Goal: Entertainment & Leisure: Consume media (video, audio)

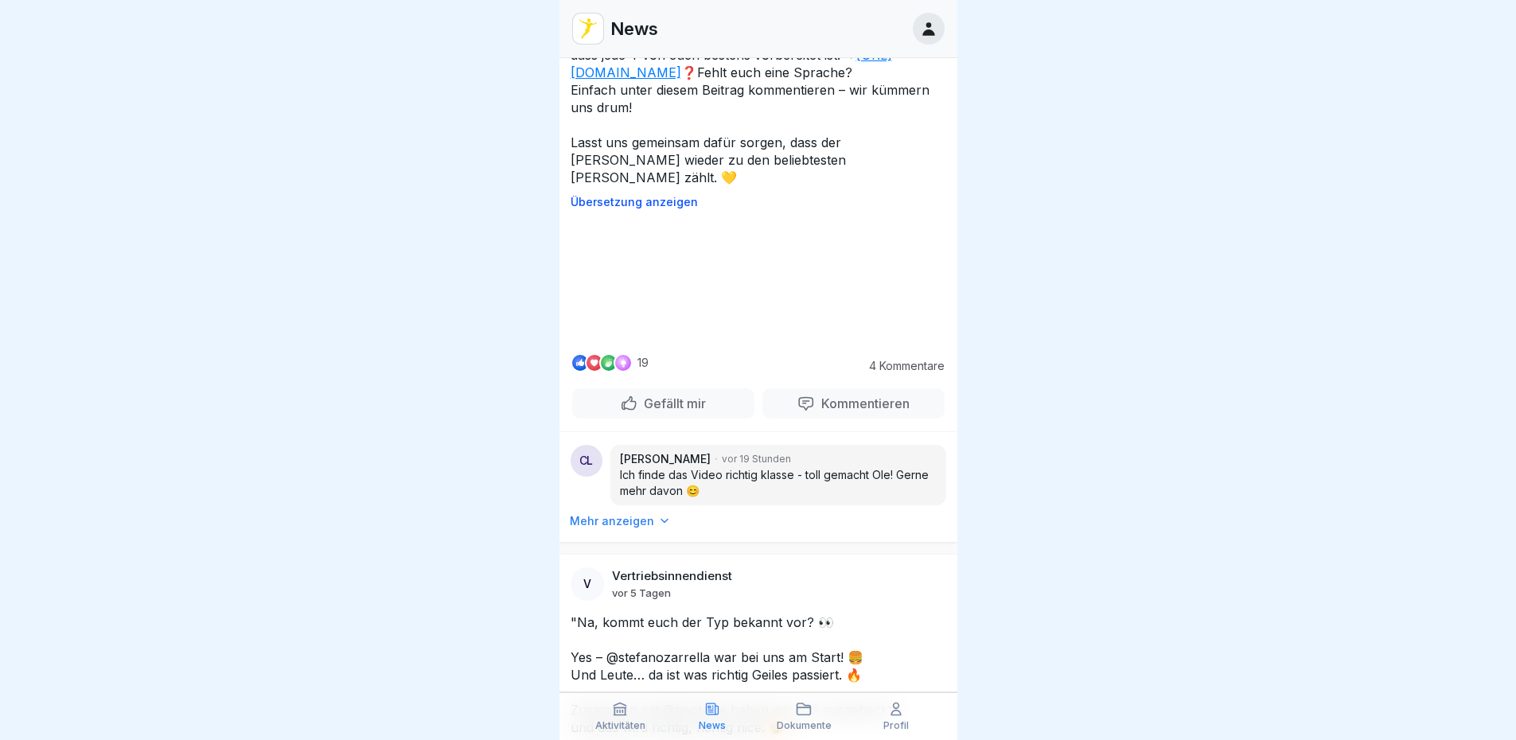
scroll to position [1910, 0]
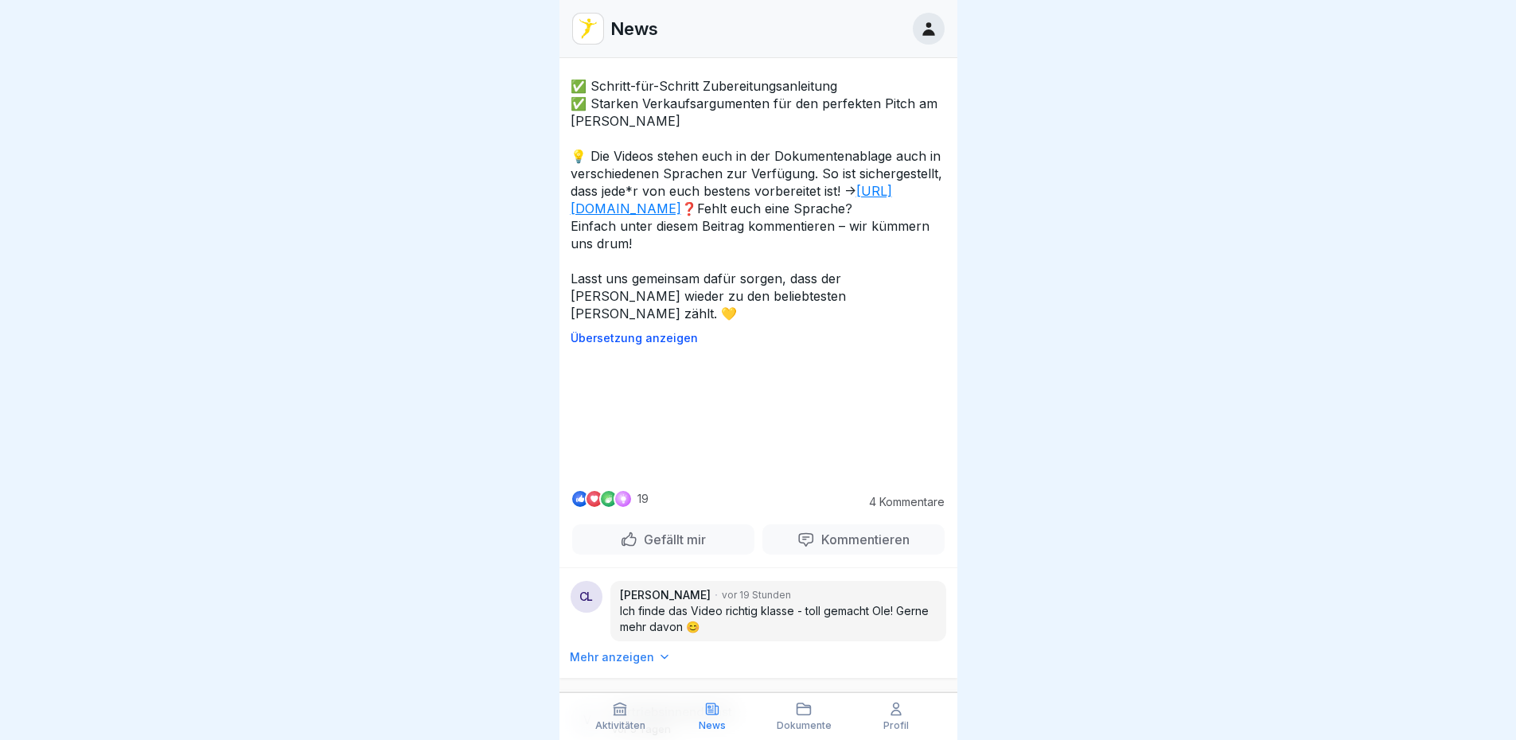
click at [768, 477] on video at bounding box center [758, 416] width 239 height 119
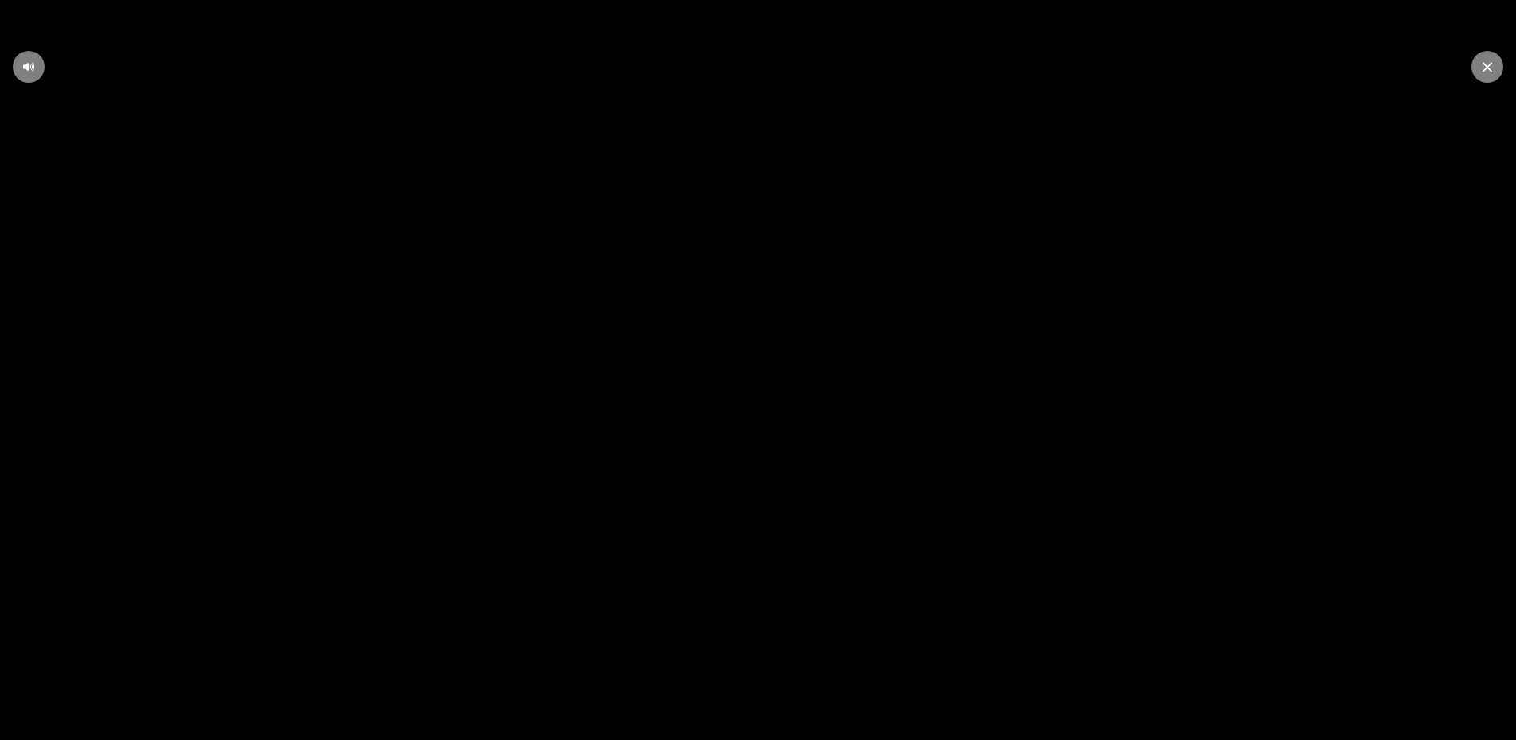
click at [1492, 62] on div at bounding box center [1487, 67] width 32 height 32
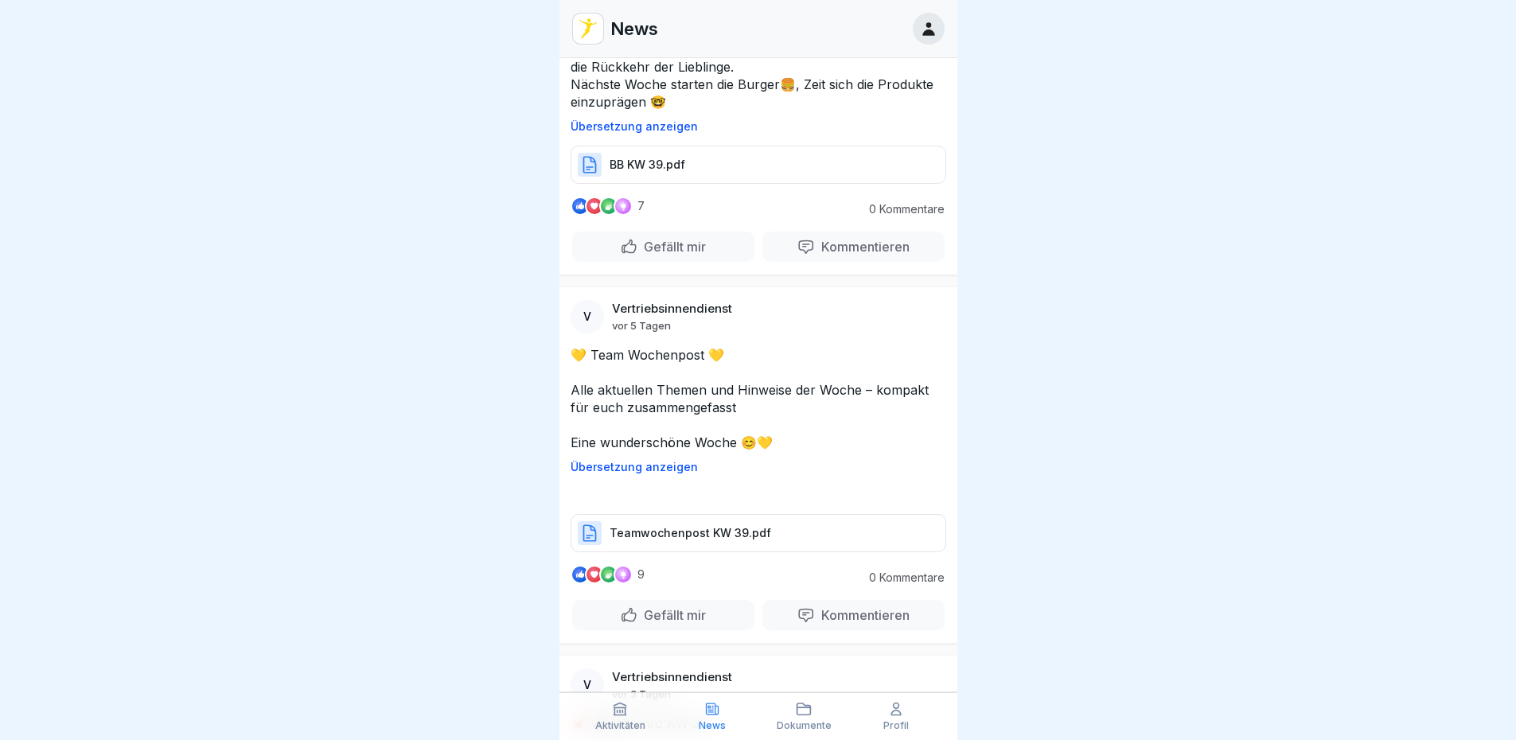
scroll to position [3501, 0]
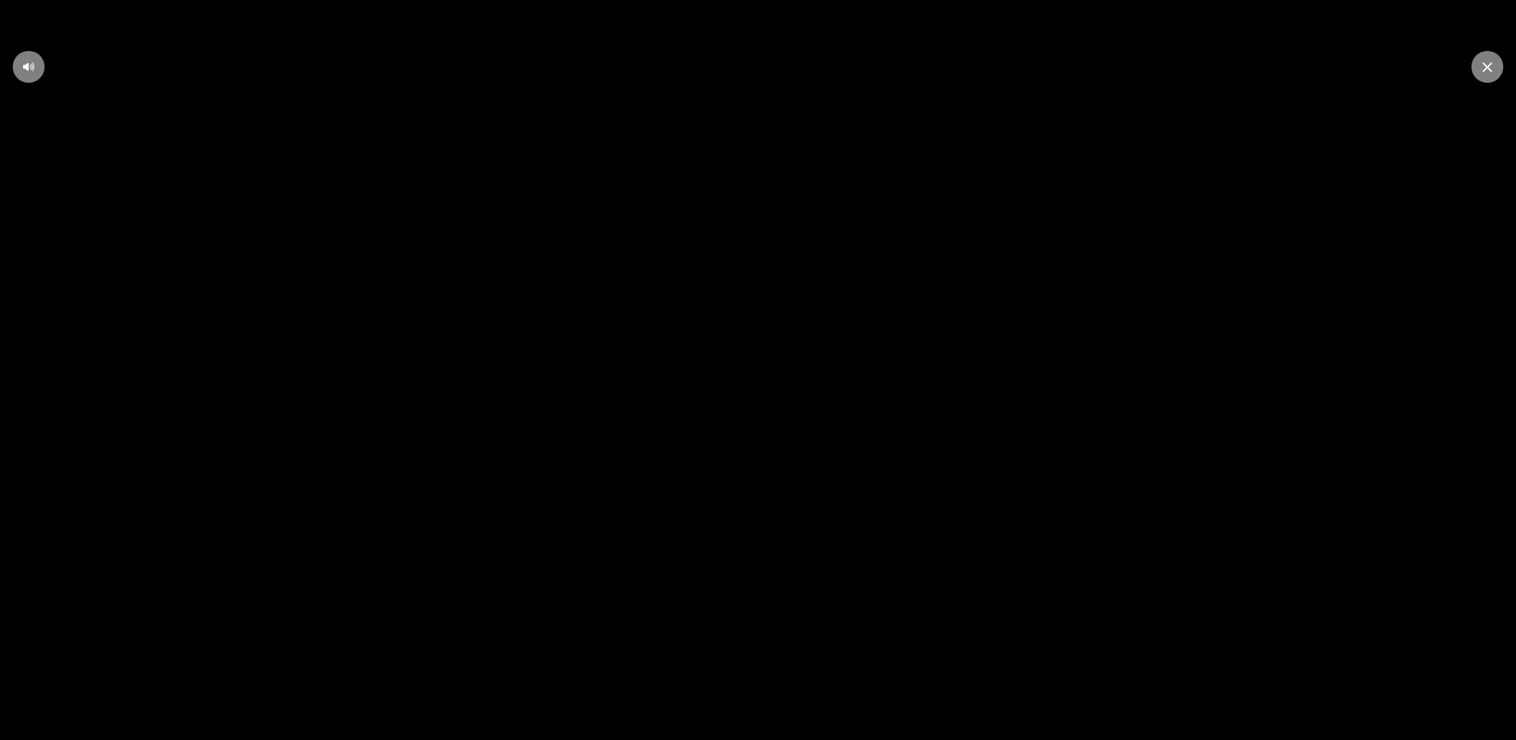
click at [741, 374] on div at bounding box center [758, 370] width 51 height 51
click at [1484, 62] on icon at bounding box center [1487, 67] width 10 height 10
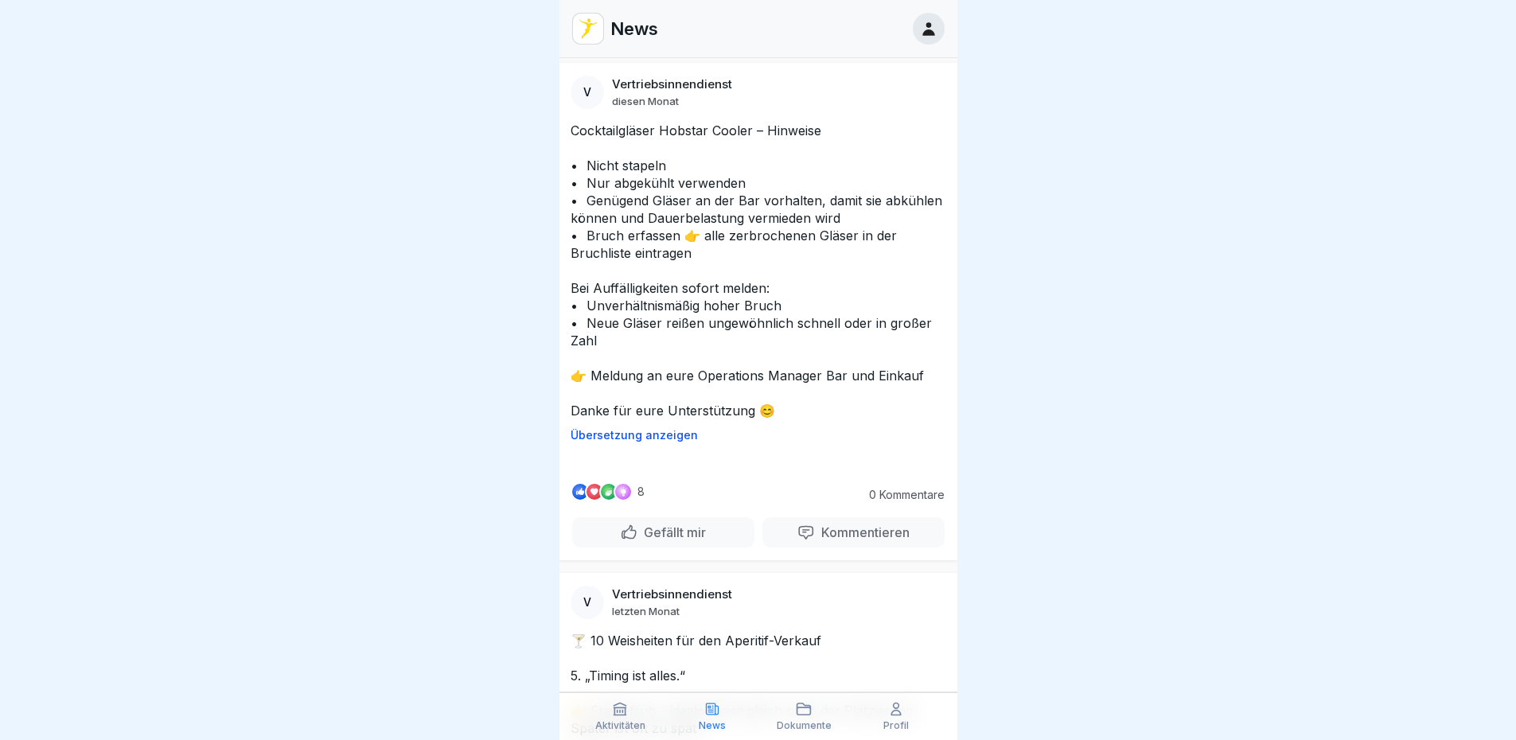
scroll to position [31755, 0]
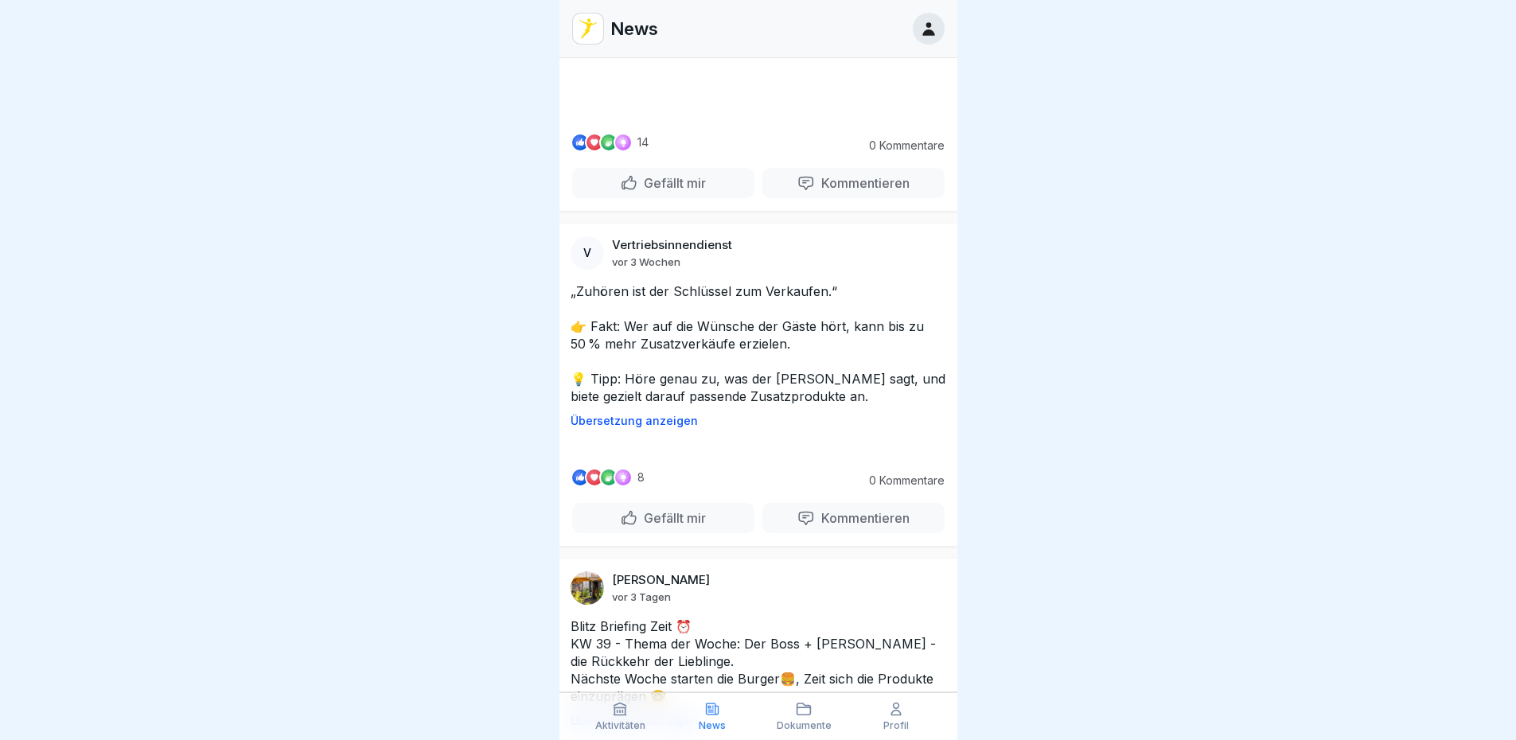
scroll to position [3342, 0]
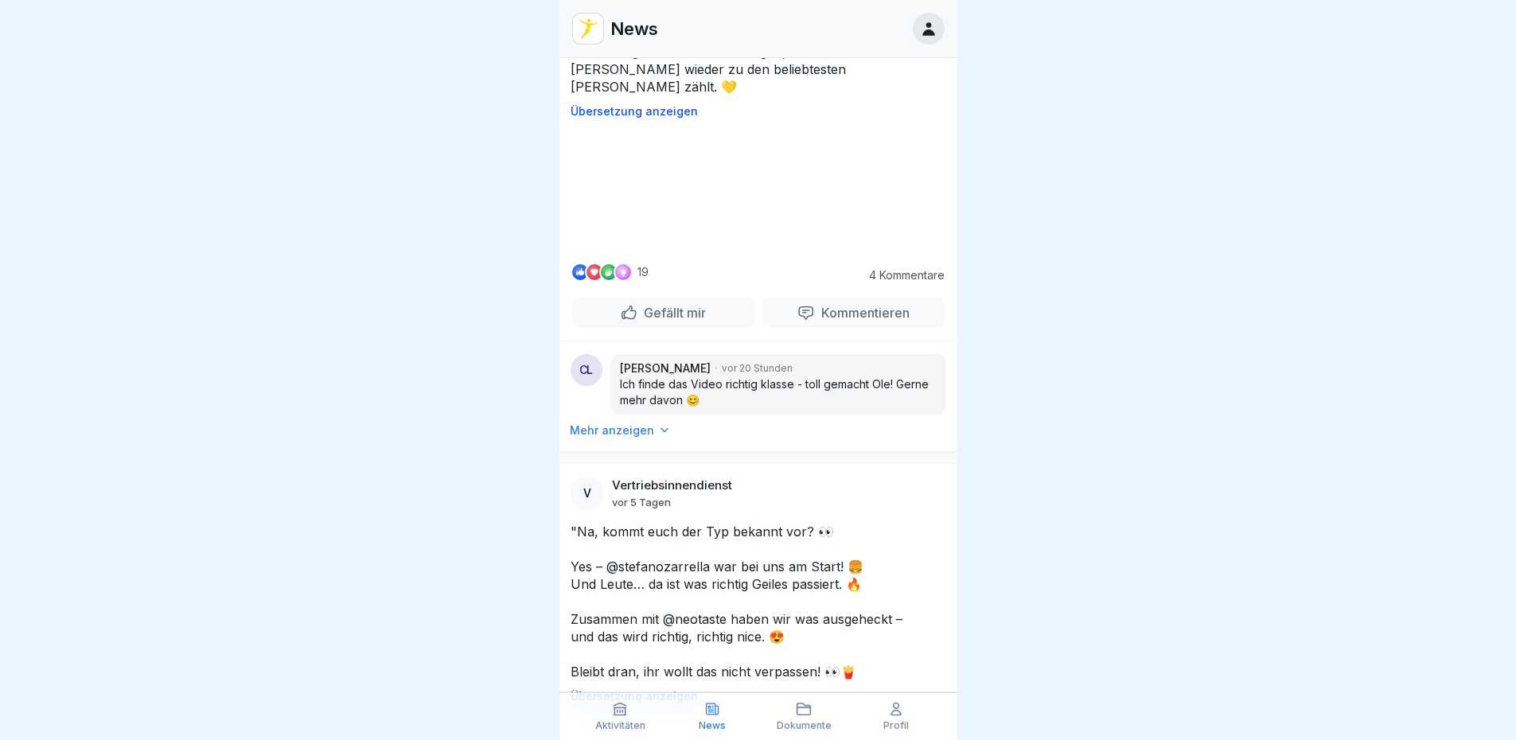
scroll to position [2387, 0]
